Goal: Information Seeking & Learning: Understand process/instructions

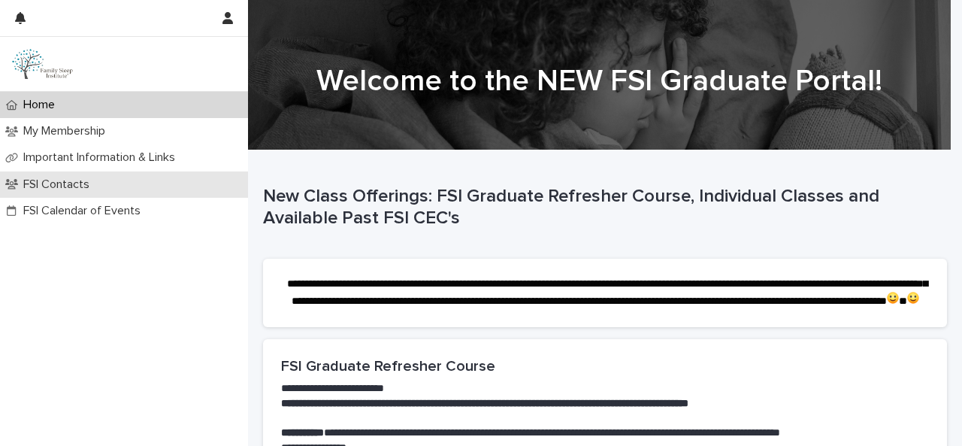
click at [80, 186] on p "FSI Contacts" at bounding box center [59, 184] width 84 height 14
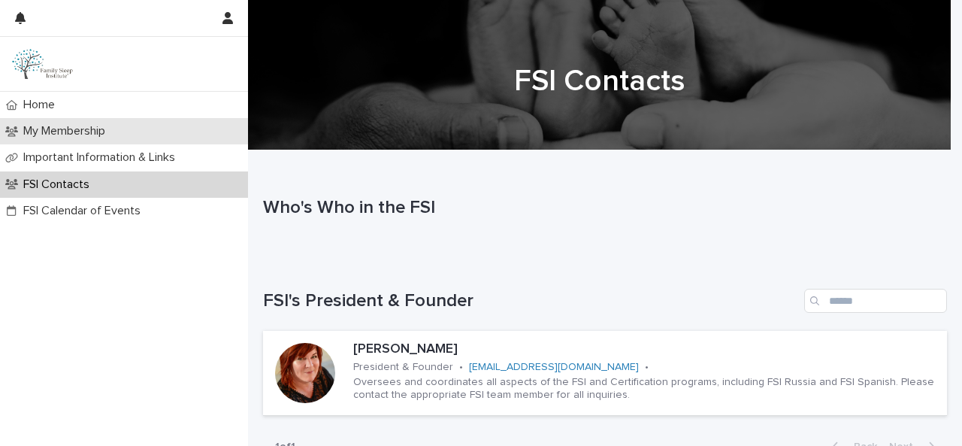
click at [89, 133] on p "My Membership" at bounding box center [67, 131] width 100 height 14
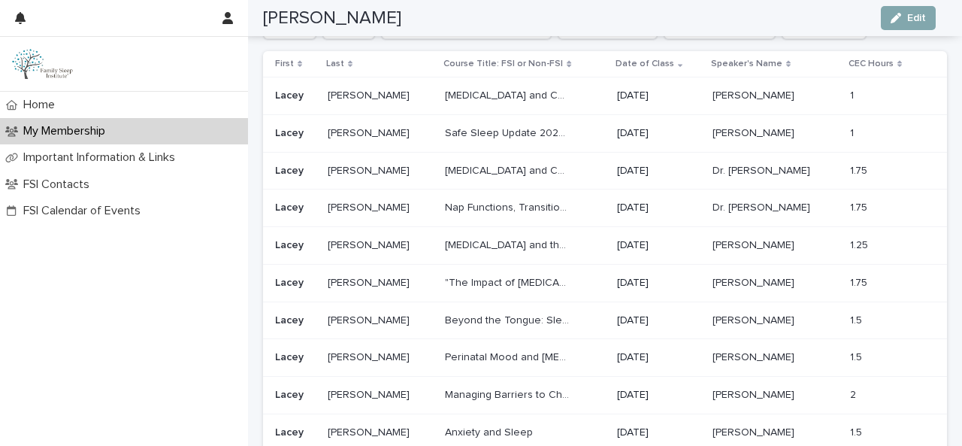
scroll to position [1126, 0]
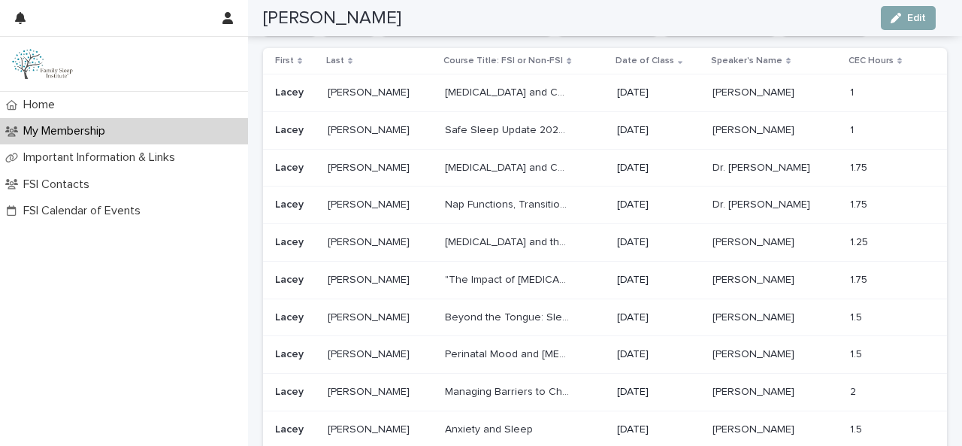
click at [850, 317] on p "1.5" at bounding box center [857, 316] width 15 height 16
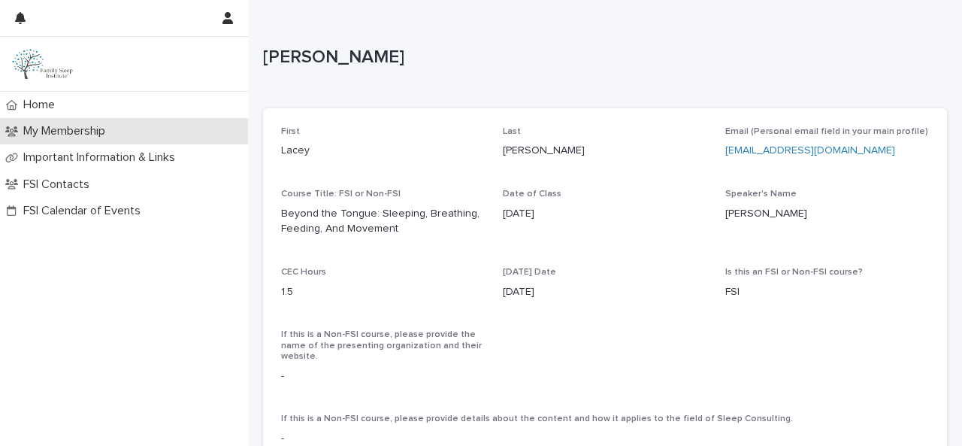
click at [41, 132] on p "My Membership" at bounding box center [67, 131] width 100 height 14
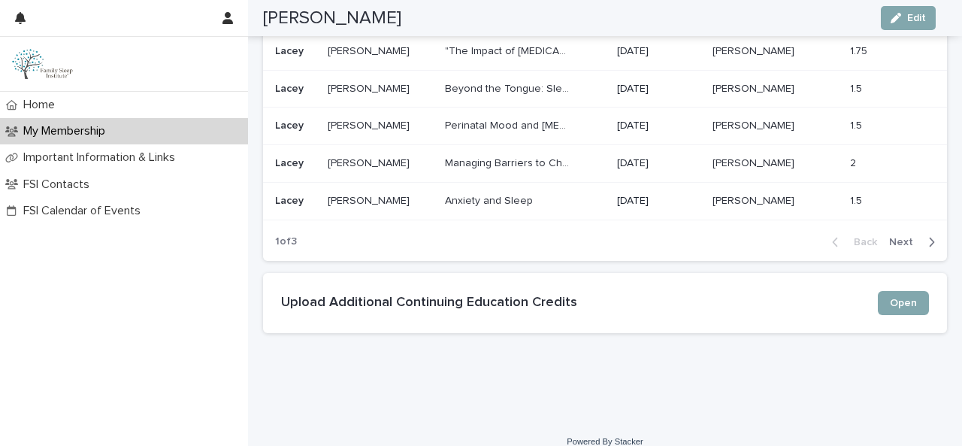
scroll to position [1353, 0]
click at [883, 307] on link "Open" at bounding box center [903, 304] width 51 height 24
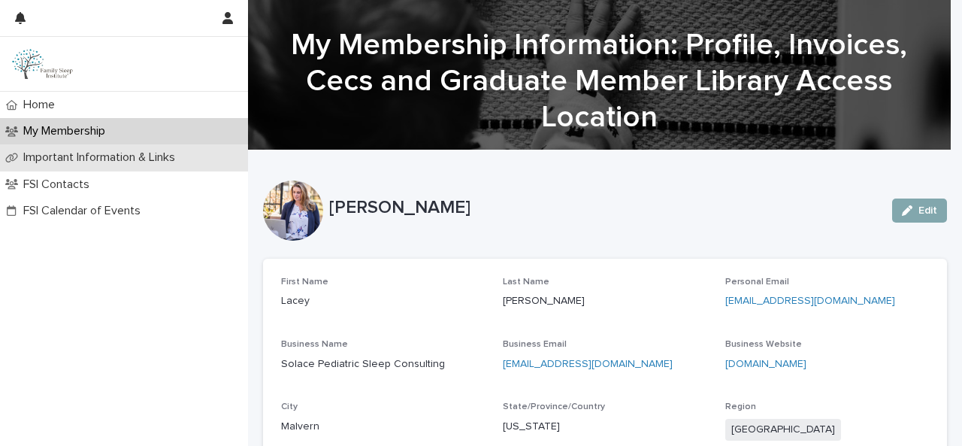
click at [123, 162] on p "Important Information & Links" at bounding box center [102, 157] width 170 height 14
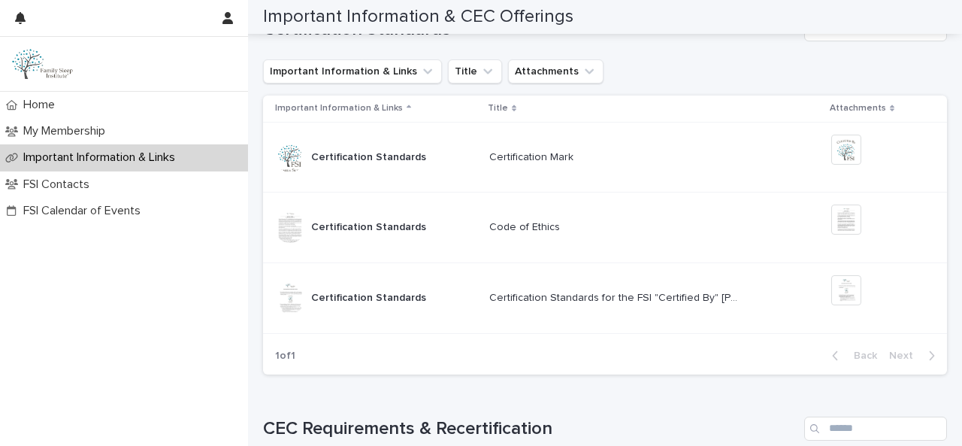
scroll to position [680, 0]
click at [391, 233] on div "Certification Standards Certification Standards" at bounding box center [368, 226] width 115 height 25
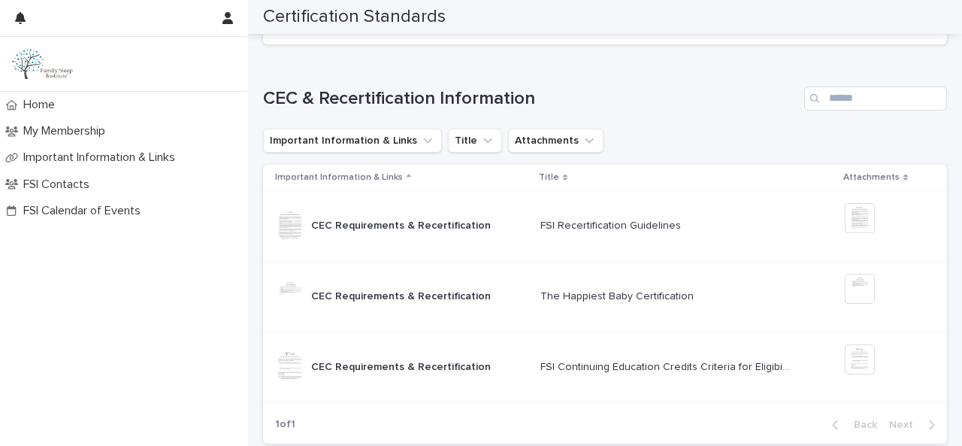
scroll to position [695, 0]
click at [456, 233] on div "CEC Requirements & Recertification CEC Requirements & Recertification" at bounding box center [401, 225] width 180 height 25
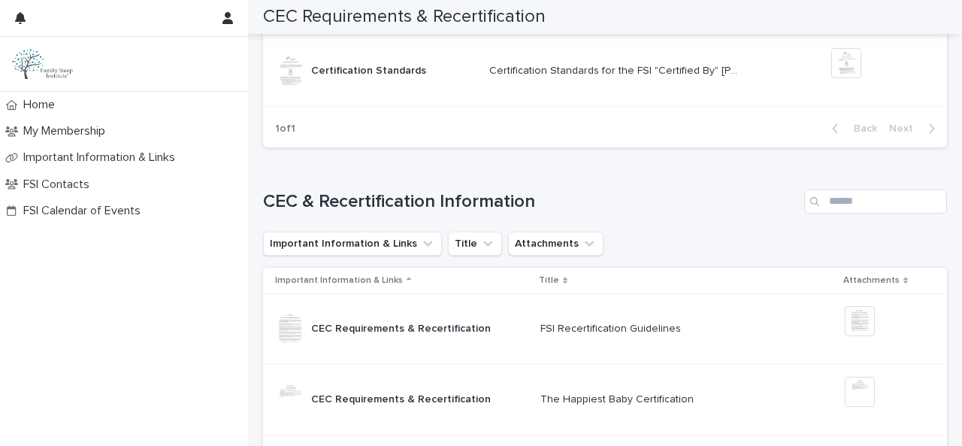
scroll to position [595, 0]
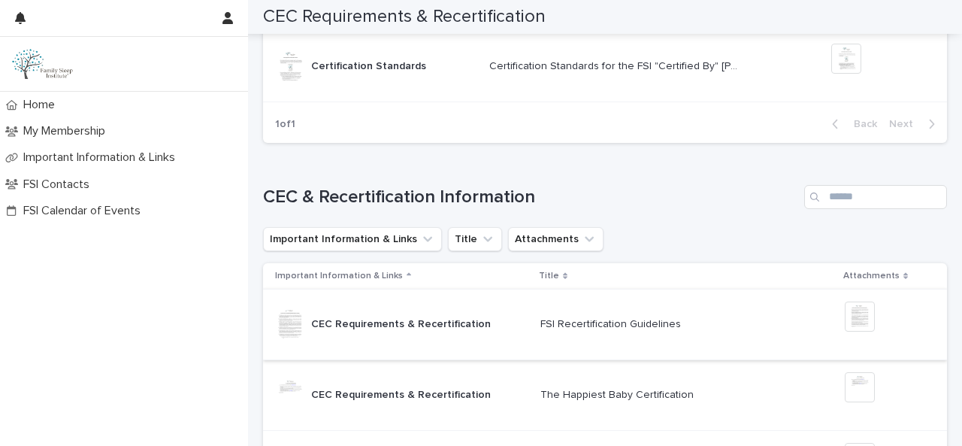
click at [849, 318] on img at bounding box center [860, 317] width 30 height 30
